Goal: Task Accomplishment & Management: Manage account settings

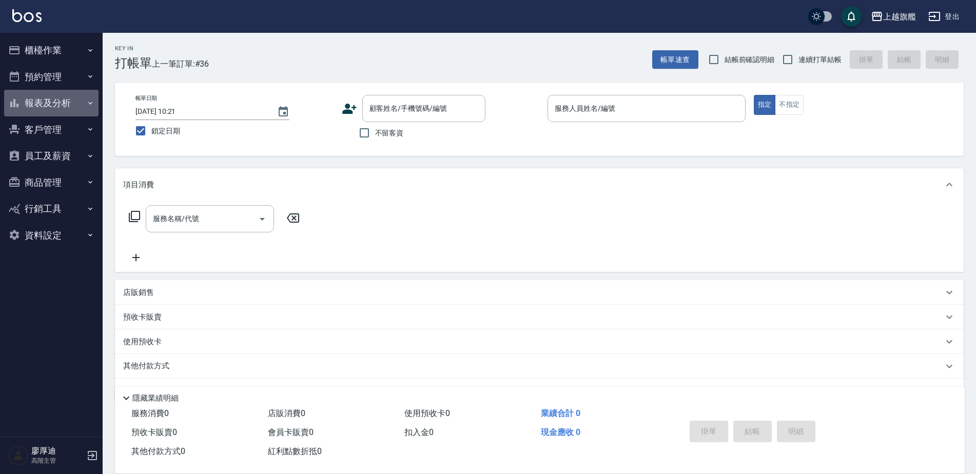
click at [48, 100] on button "報表及分析" at bounding box center [51, 103] width 94 height 27
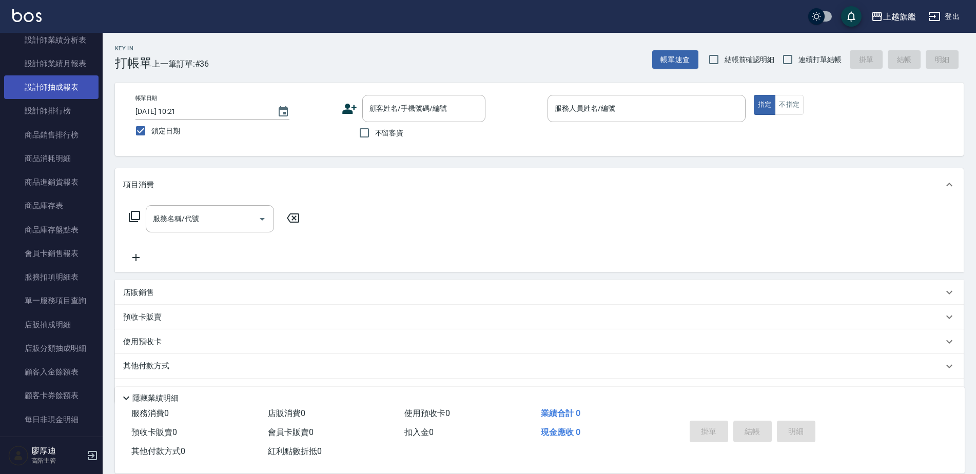
scroll to position [821, 0]
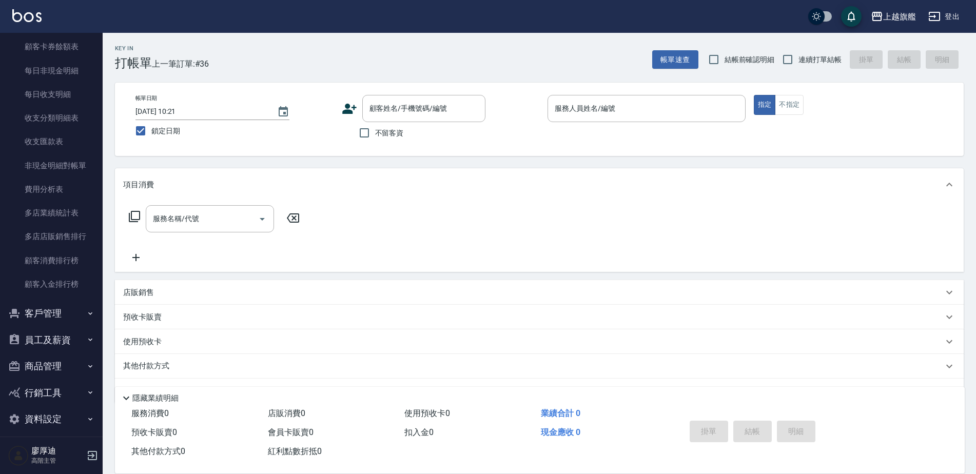
click at [42, 335] on button "員工及薪資" at bounding box center [51, 340] width 94 height 27
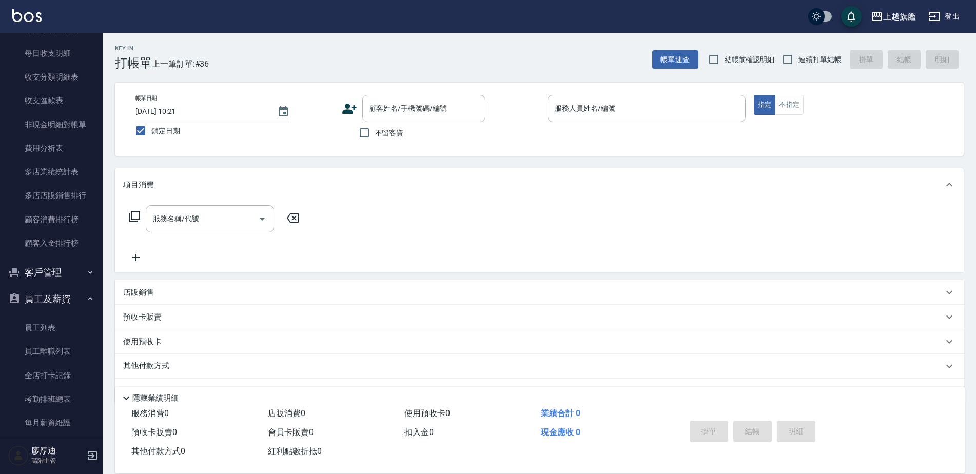
scroll to position [1026, 0]
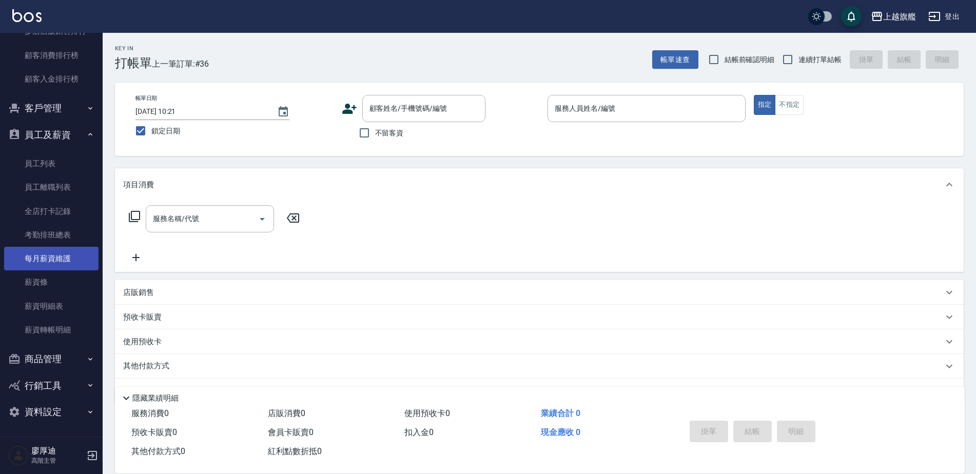
click at [53, 260] on link "每月薪資維護" at bounding box center [51, 259] width 94 height 24
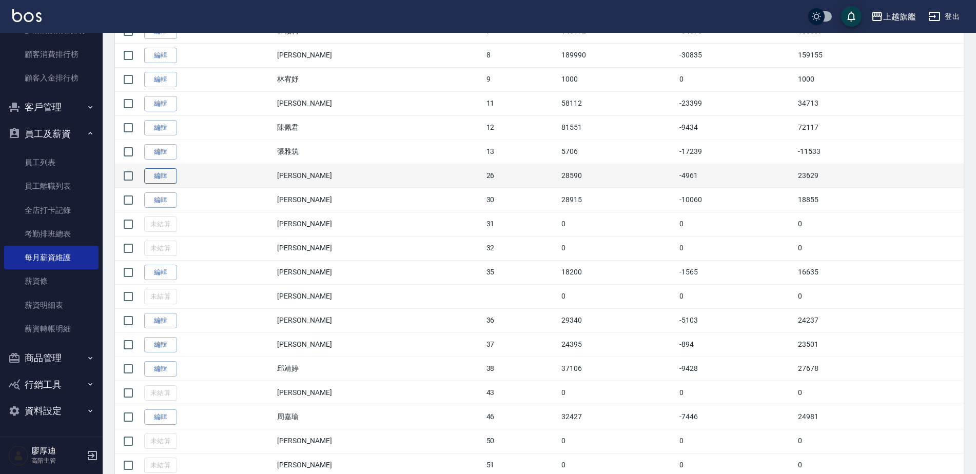
scroll to position [651, 0]
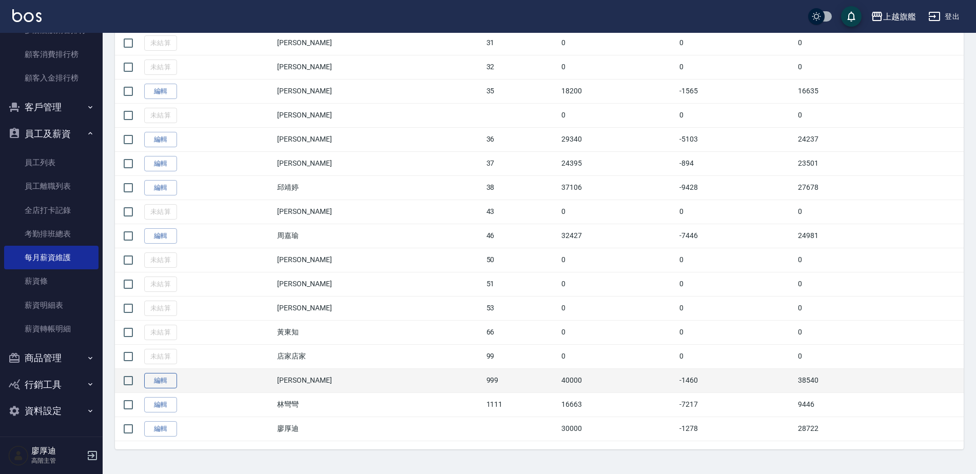
click at [173, 381] on link "編輯" at bounding box center [160, 381] width 33 height 16
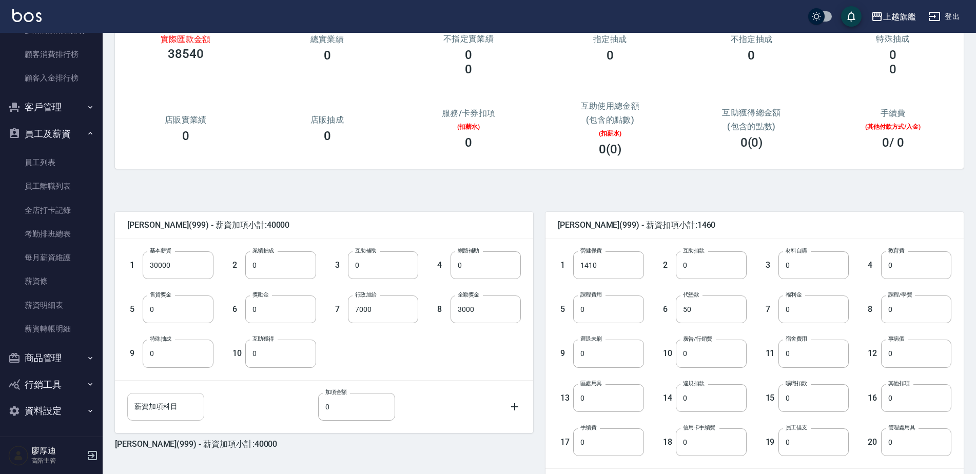
scroll to position [192, 0]
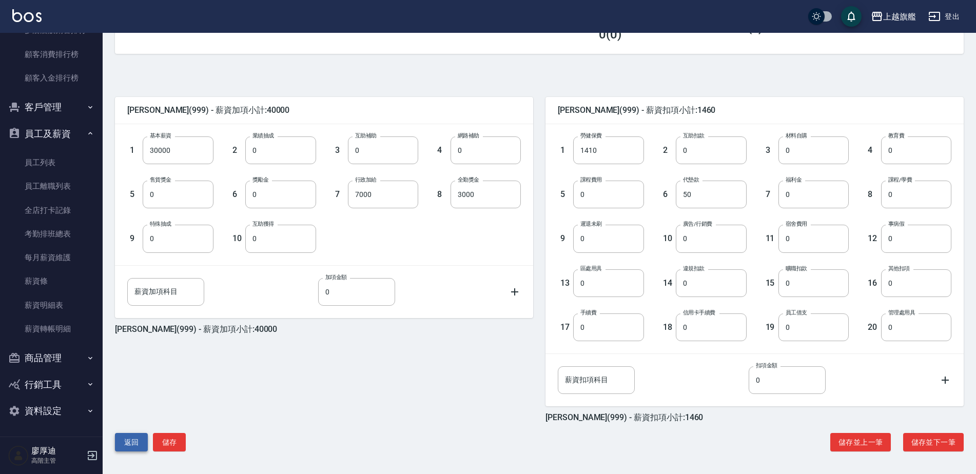
click at [128, 446] on button "返回" at bounding box center [131, 442] width 33 height 19
